Goal: Transaction & Acquisition: Purchase product/service

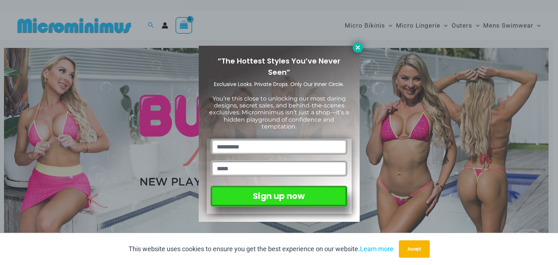
click at [356, 45] on icon at bounding box center [358, 47] width 7 height 7
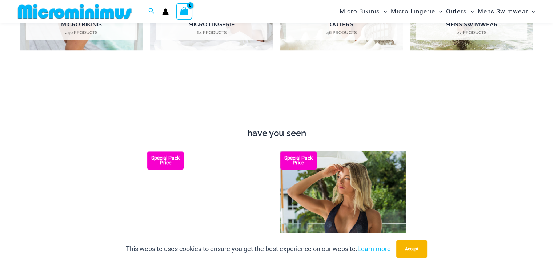
scroll to position [392, 0]
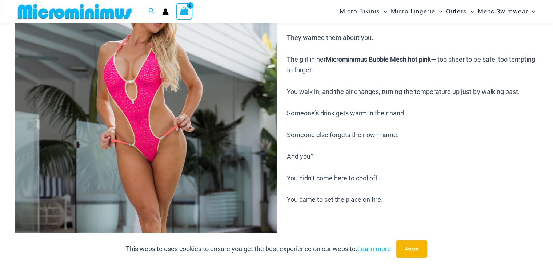
scroll to position [284, 0]
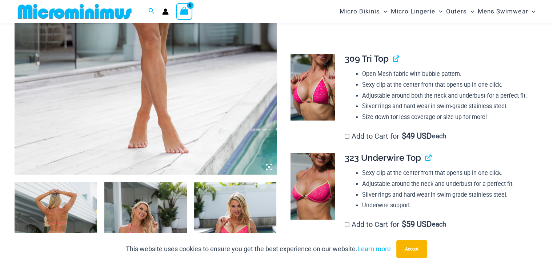
click at [310, 103] on img at bounding box center [312, 87] width 44 height 66
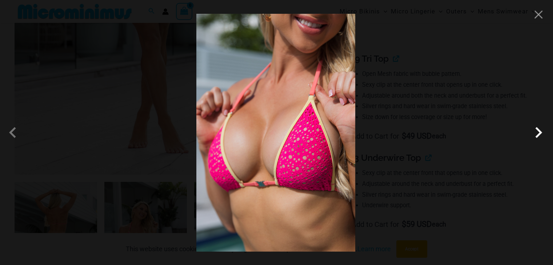
click at [535, 133] on span at bounding box center [538, 133] width 22 height 22
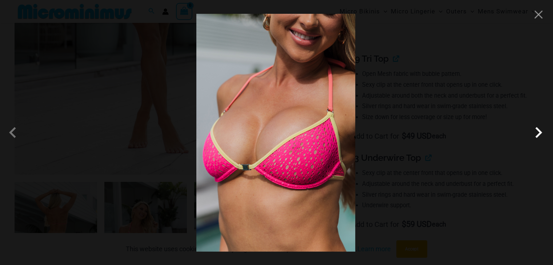
click at [535, 132] on span at bounding box center [538, 133] width 22 height 22
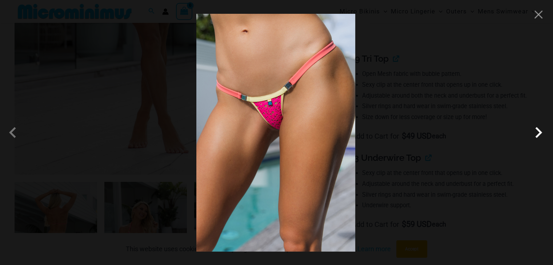
click at [535, 132] on span at bounding box center [538, 133] width 22 height 22
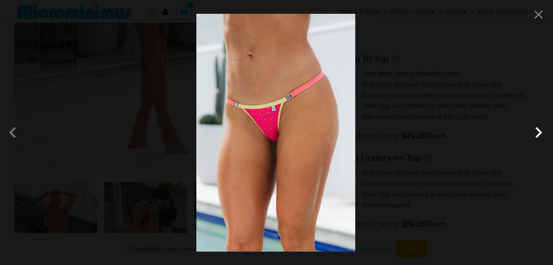
click at [535, 132] on span at bounding box center [538, 133] width 22 height 22
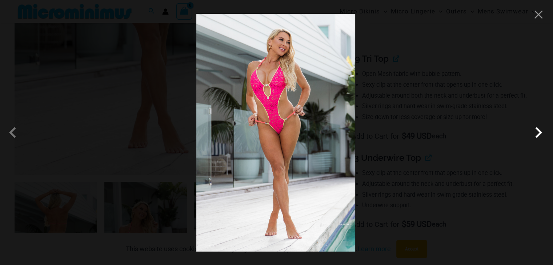
click at [535, 132] on span at bounding box center [538, 133] width 22 height 22
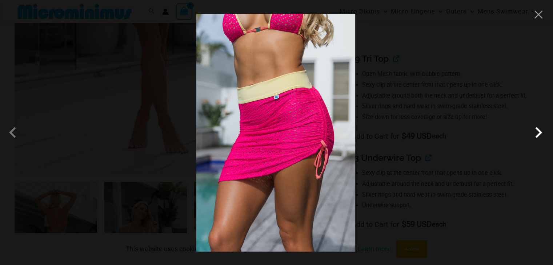
click at [538, 136] on span at bounding box center [538, 133] width 22 height 22
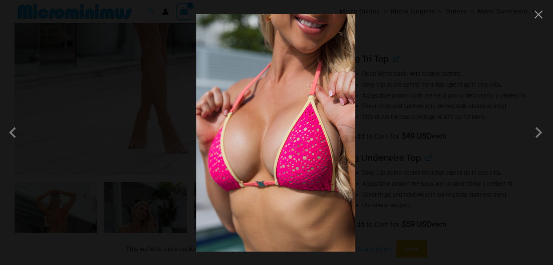
click at [323, 139] on img at bounding box center [275, 133] width 159 height 238
click at [7, 131] on span at bounding box center [15, 133] width 22 height 22
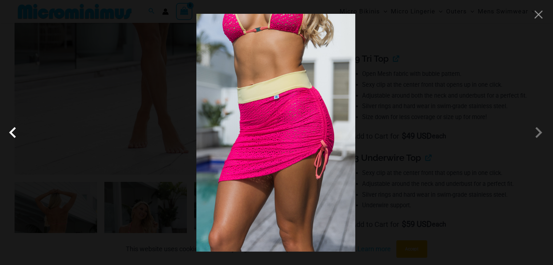
click at [7, 131] on span at bounding box center [15, 133] width 22 height 22
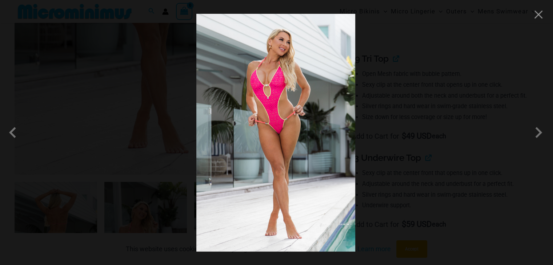
click at [251, 131] on img at bounding box center [275, 133] width 159 height 238
click at [311, 68] on img at bounding box center [275, 133] width 159 height 238
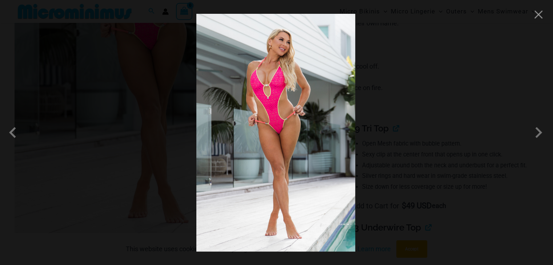
scroll to position [211, 0]
click at [544, 15] on div at bounding box center [276, 132] width 553 height 265
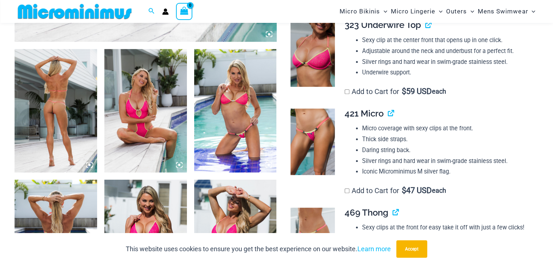
scroll to position [429, 0]
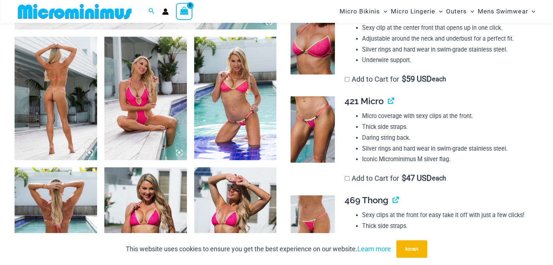
click at [74, 108] on img at bounding box center [56, 99] width 82 height 124
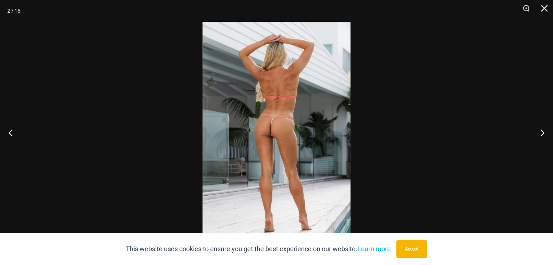
click at [296, 142] on img at bounding box center [276, 133] width 148 height 222
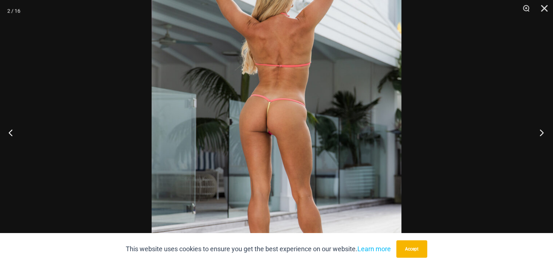
click at [541, 133] on button "Next" at bounding box center [538, 132] width 27 height 36
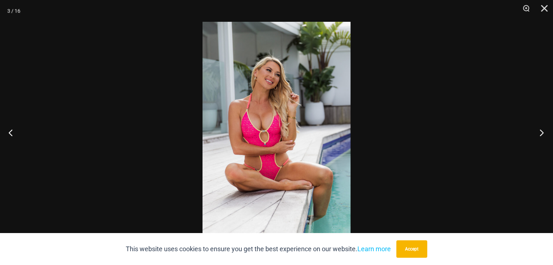
click at [541, 133] on button "Next" at bounding box center [538, 132] width 27 height 36
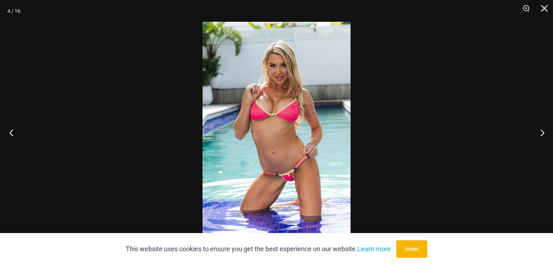
click at [11, 131] on button "Previous" at bounding box center [13, 132] width 27 height 36
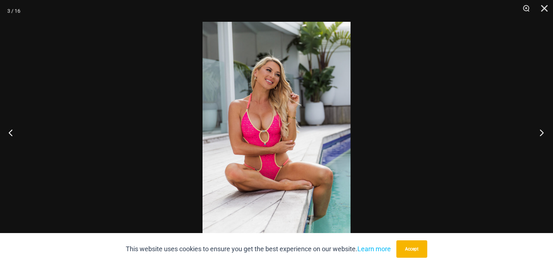
click at [540, 131] on button "Next" at bounding box center [538, 132] width 27 height 36
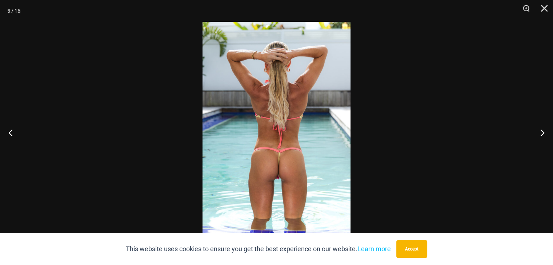
click at [278, 164] on img at bounding box center [276, 133] width 148 height 222
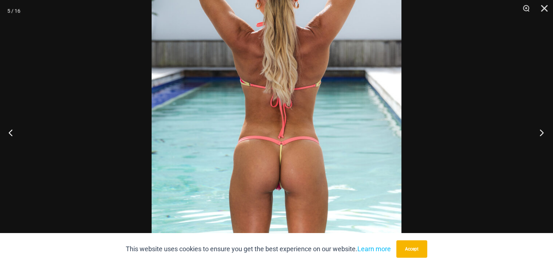
click at [541, 132] on button "Next" at bounding box center [538, 132] width 27 height 36
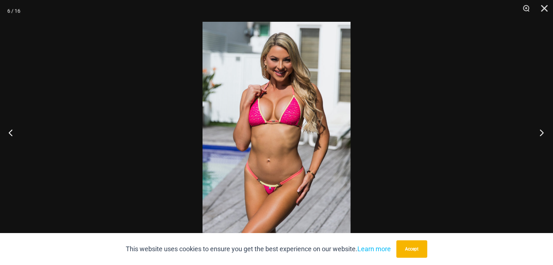
click at [540, 132] on button "Next" at bounding box center [538, 132] width 27 height 36
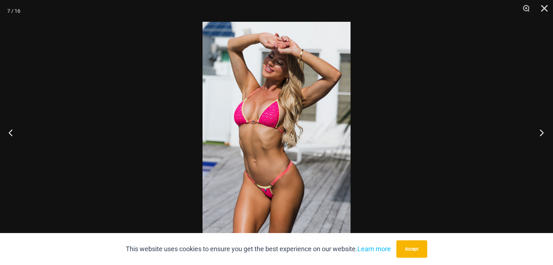
click at [540, 132] on button "Next" at bounding box center [538, 132] width 27 height 36
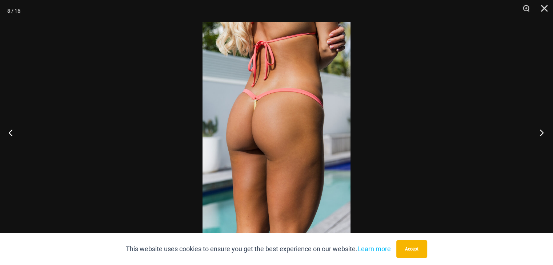
click at [540, 132] on button "Next" at bounding box center [538, 132] width 27 height 36
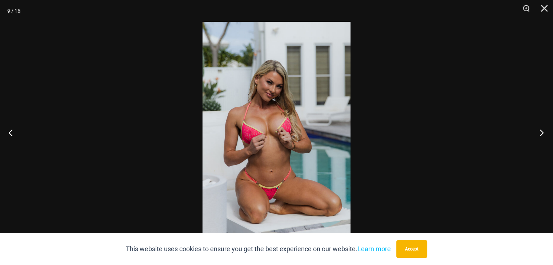
click at [540, 131] on button "Next" at bounding box center [538, 132] width 27 height 36
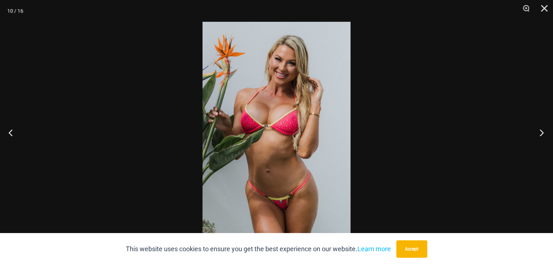
click at [540, 131] on button "Next" at bounding box center [538, 132] width 27 height 36
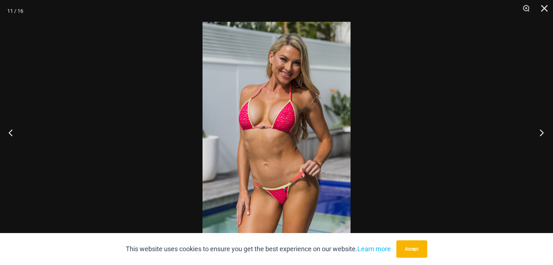
click at [540, 131] on button "Next" at bounding box center [538, 132] width 27 height 36
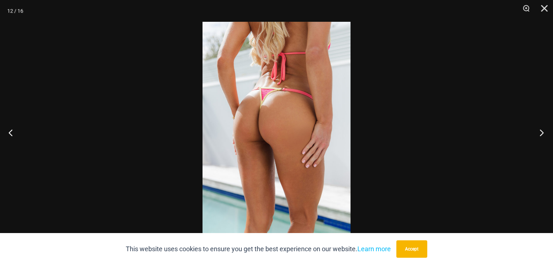
click at [540, 131] on button "Next" at bounding box center [538, 132] width 27 height 36
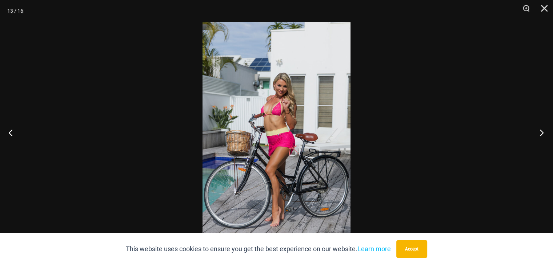
click at [540, 131] on button "Next" at bounding box center [538, 132] width 27 height 36
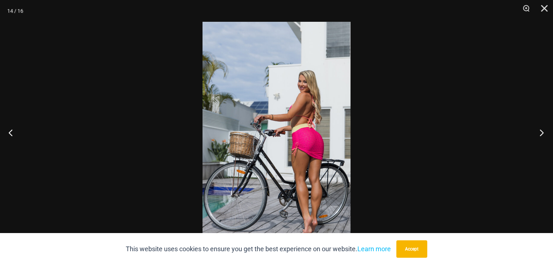
click at [540, 131] on button "Next" at bounding box center [538, 132] width 27 height 36
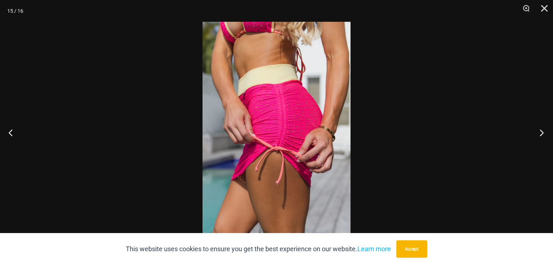
click at [540, 131] on button "Next" at bounding box center [538, 132] width 27 height 36
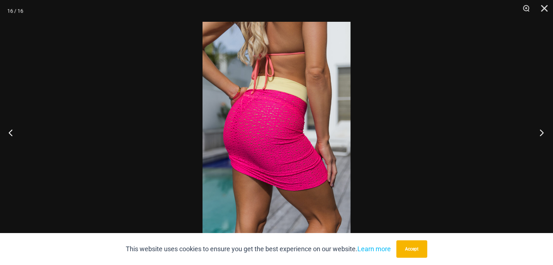
click at [540, 131] on button "Next" at bounding box center [538, 132] width 27 height 36
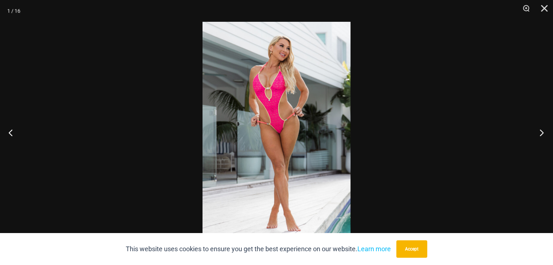
click at [540, 131] on button "Next" at bounding box center [538, 132] width 27 height 36
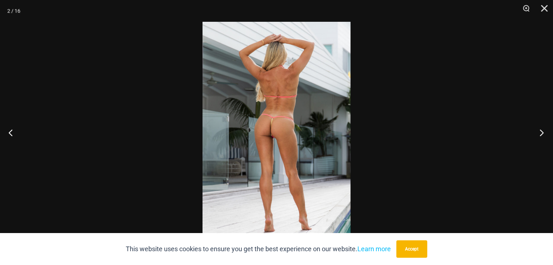
click at [540, 131] on button "Next" at bounding box center [538, 132] width 27 height 36
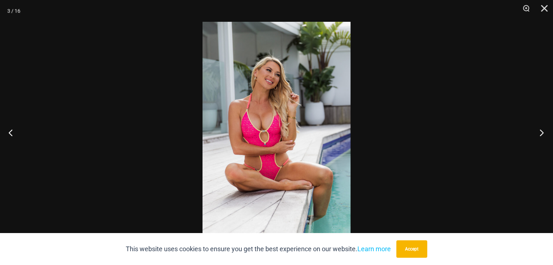
click at [540, 131] on button "Next" at bounding box center [538, 132] width 27 height 36
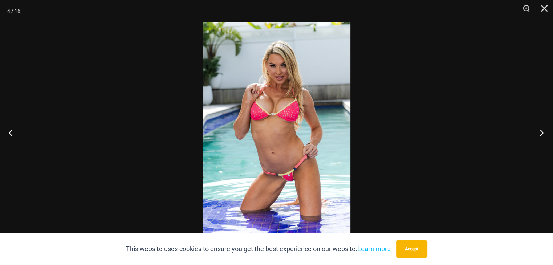
click at [540, 131] on button "Next" at bounding box center [538, 132] width 27 height 36
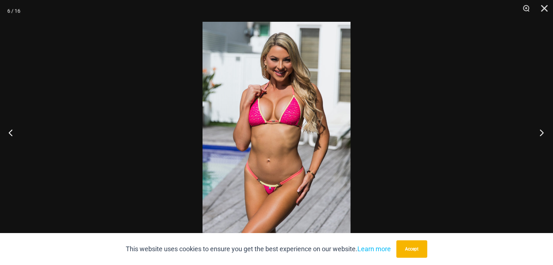
click at [540, 131] on button "Next" at bounding box center [538, 132] width 27 height 36
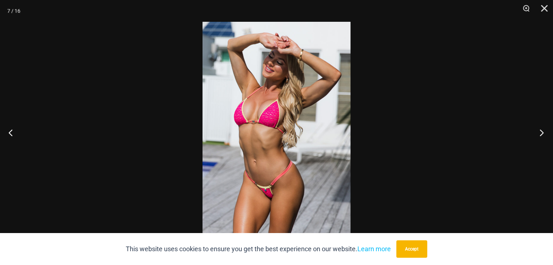
click at [540, 131] on button "Next" at bounding box center [538, 132] width 27 height 36
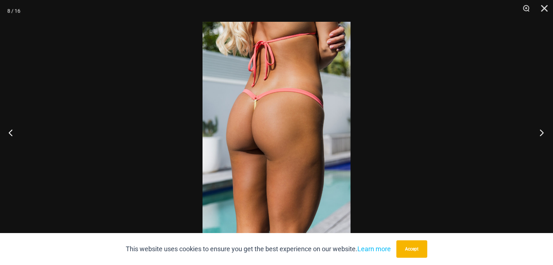
click at [540, 131] on button "Next" at bounding box center [538, 132] width 27 height 36
